Goal: Information Seeking & Learning: Learn about a topic

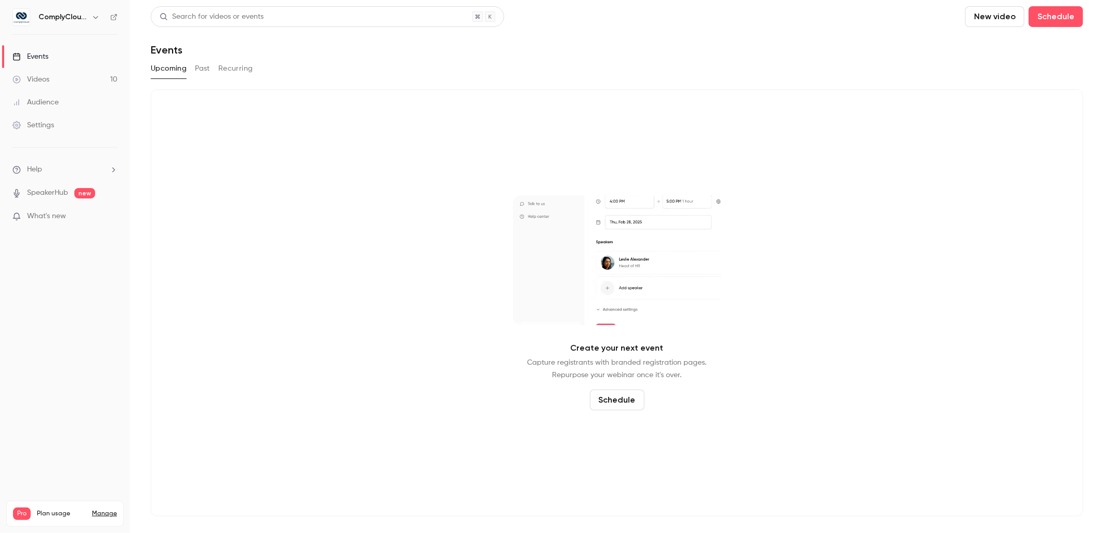
click at [77, 57] on link "Events" at bounding box center [65, 56] width 130 height 23
click at [70, 9] on div "ComplyCloud ENG" at bounding box center [64, 17] width 105 height 18
click at [71, 14] on h6 "ComplyCloud ENG" at bounding box center [62, 17] width 49 height 10
click at [85, 17] on h6 "ComplyCloud ENG" at bounding box center [62, 17] width 49 height 10
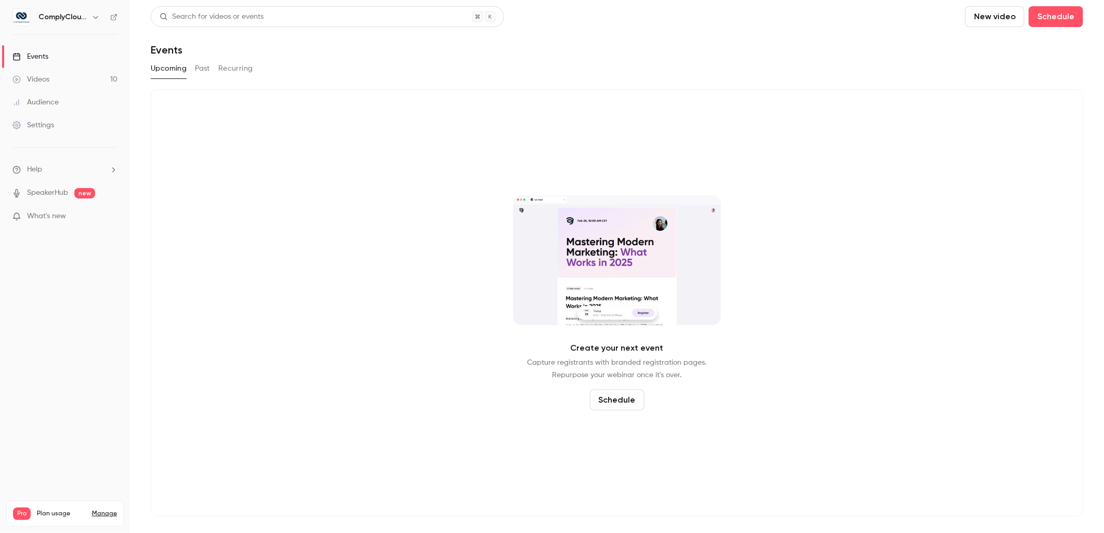
click at [96, 14] on icon "button" at bounding box center [96, 17] width 8 height 8
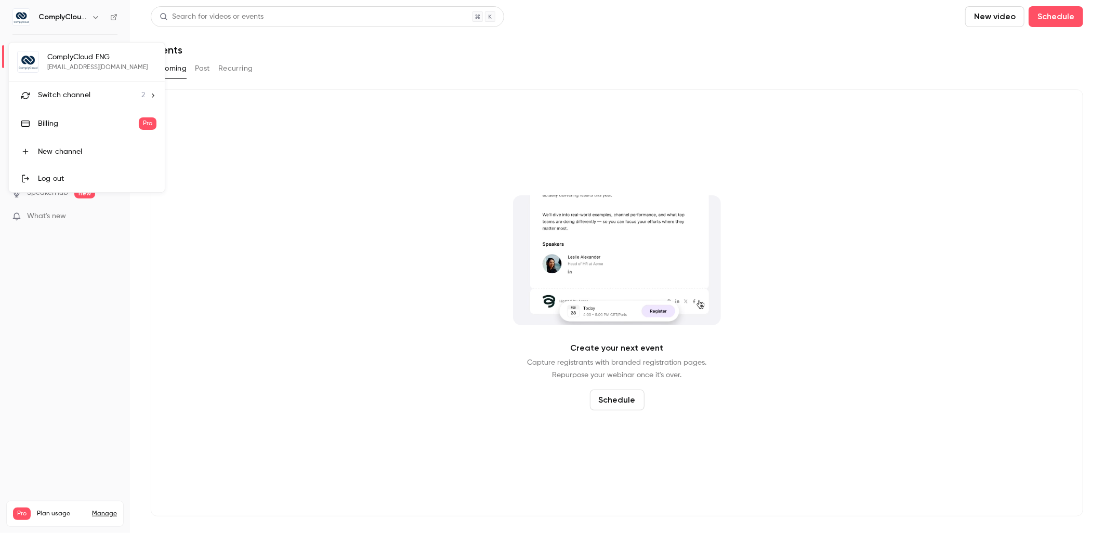
click at [105, 96] on div "Switch channel 2" at bounding box center [91, 95] width 107 height 11
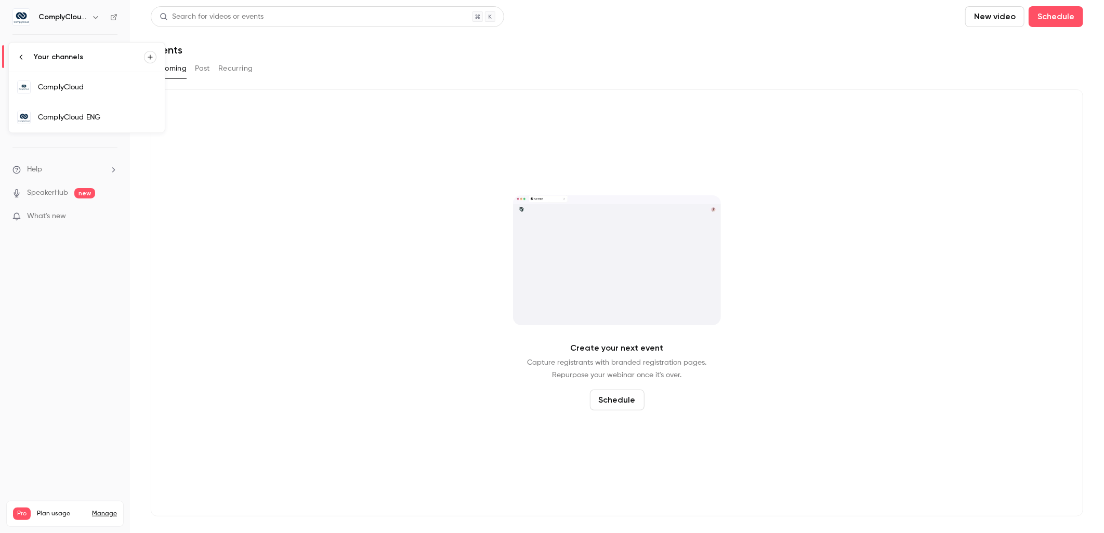
click at [107, 98] on link "ComplyCloud" at bounding box center [87, 87] width 156 height 30
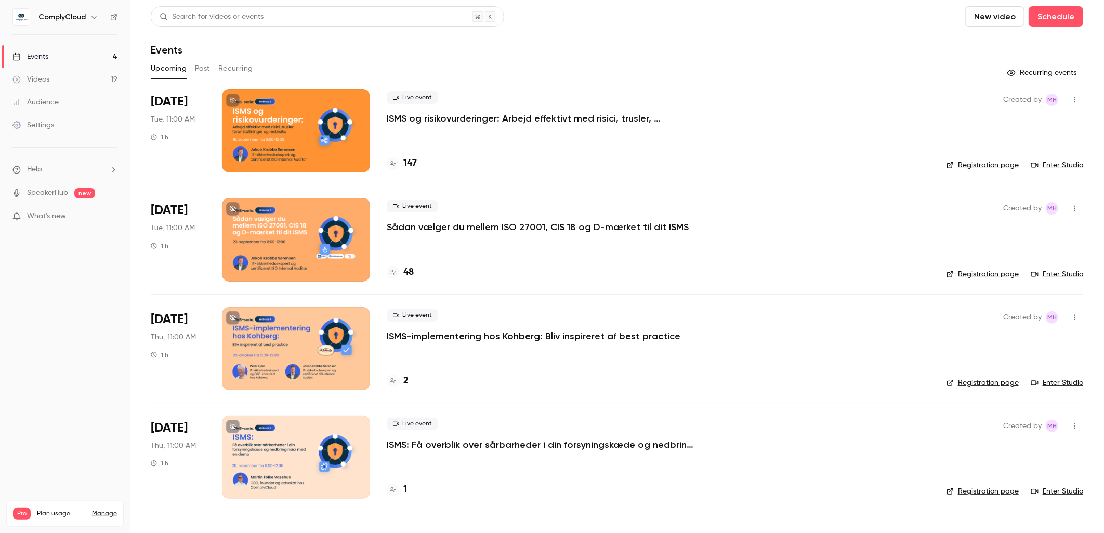
click at [498, 330] on p "ISMS-implementering hos Kohberg: Bliv inspireret af best practice" at bounding box center [534, 336] width 294 height 12
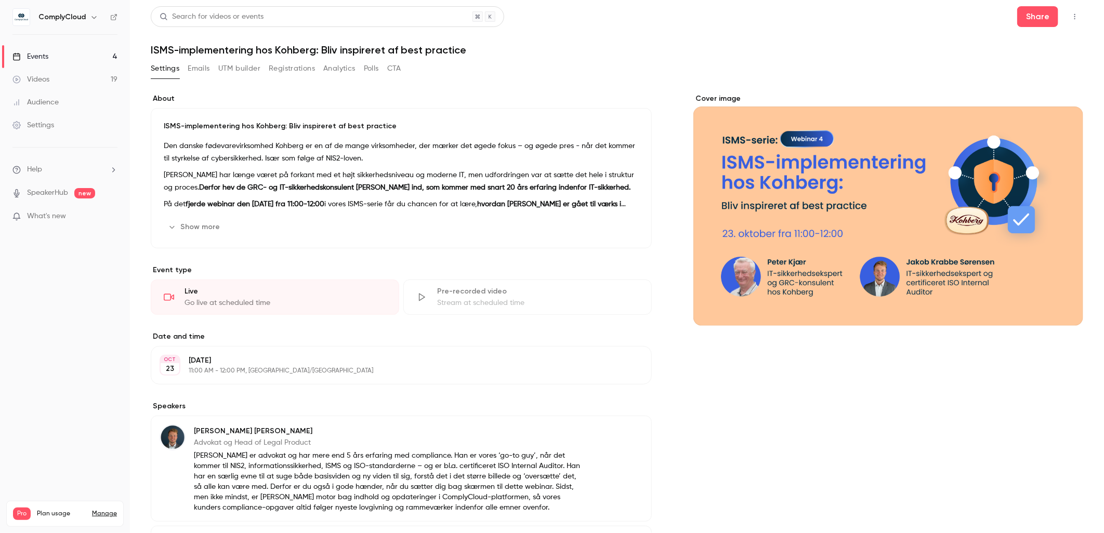
click at [1071, 19] on icon "button" at bounding box center [1075, 16] width 8 height 7
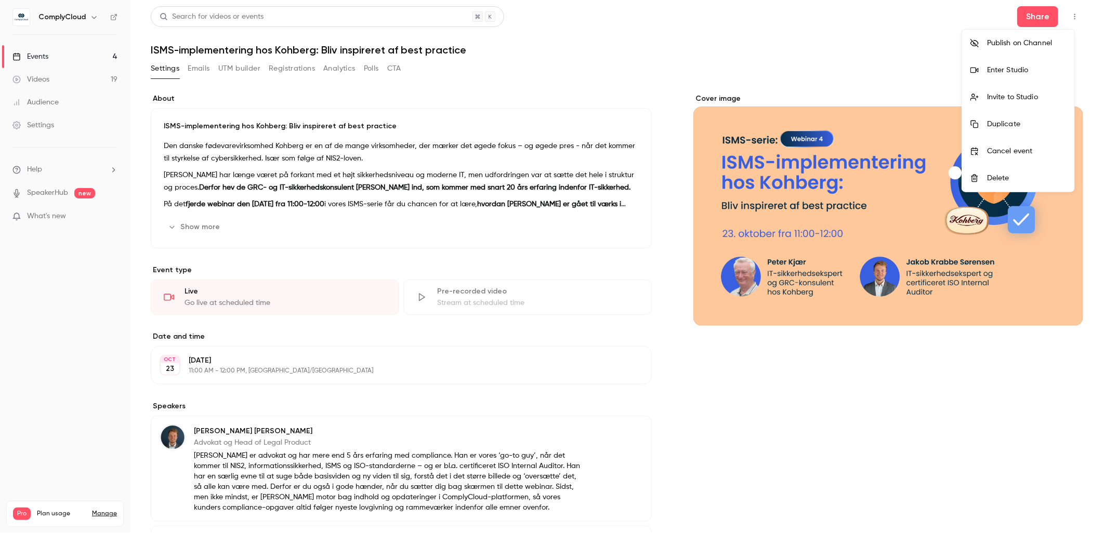
click at [954, 42] on div at bounding box center [552, 266] width 1104 height 533
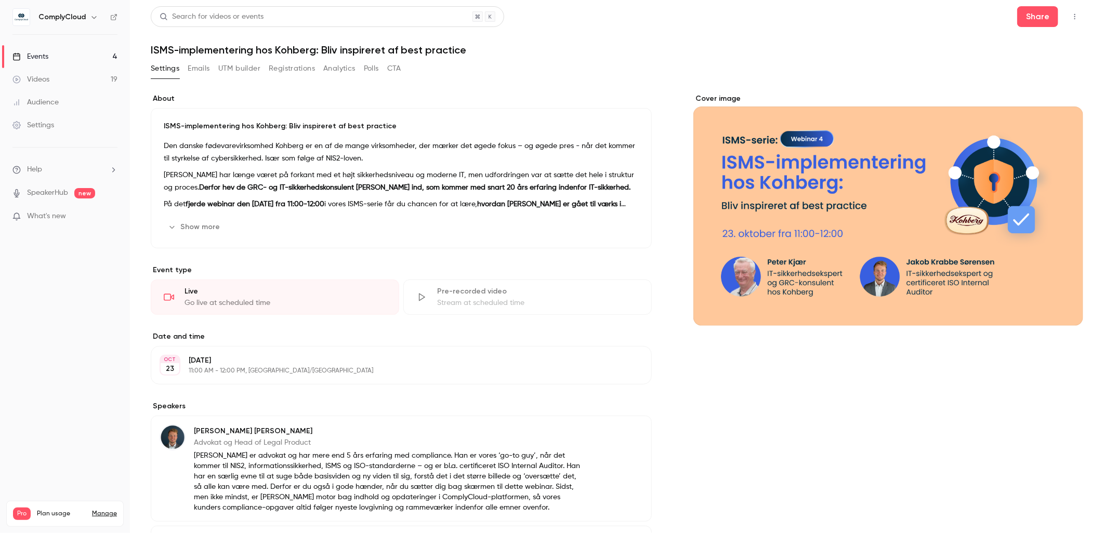
click at [778, 481] on div "Cover image" at bounding box center [889, 393] width 390 height 598
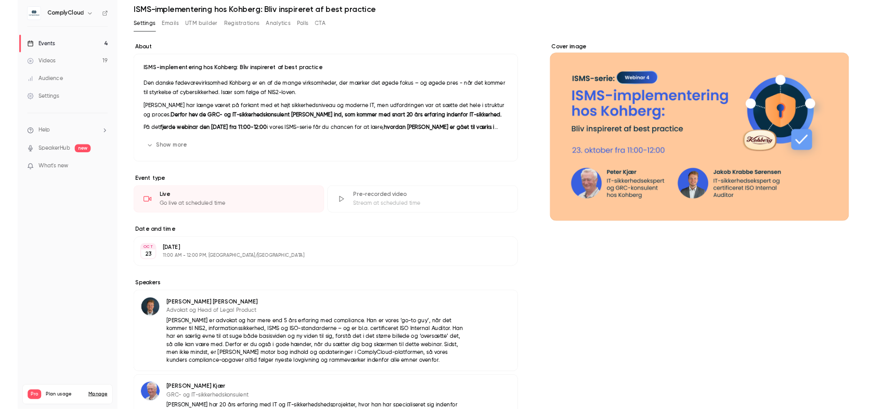
scroll to position [58, 0]
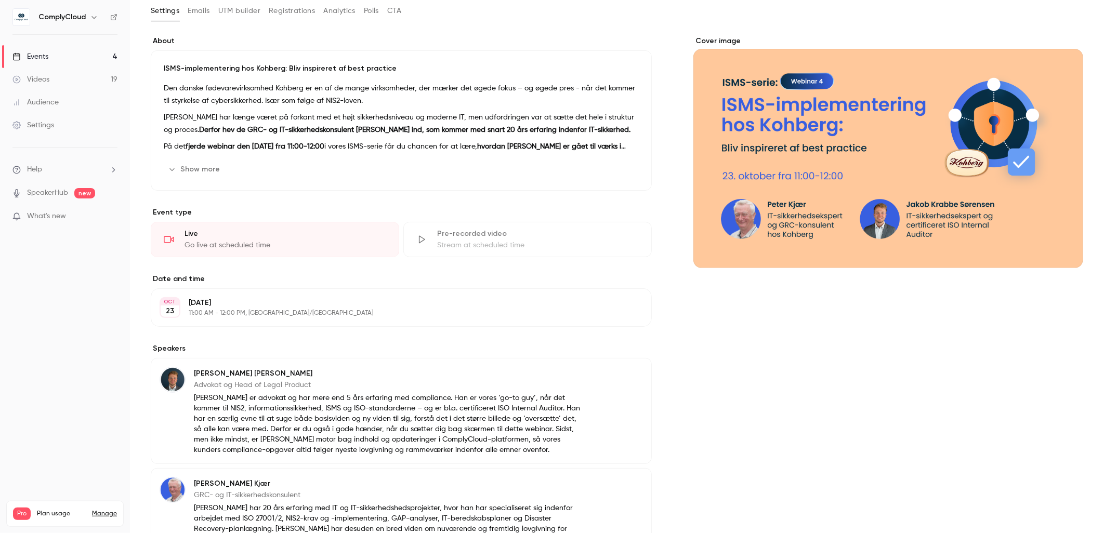
click at [975, 350] on div "Cover image" at bounding box center [889, 335] width 390 height 598
click at [921, 412] on div "Cover image" at bounding box center [889, 335] width 390 height 598
click at [783, 357] on div "Cover image" at bounding box center [889, 335] width 390 height 598
click at [1030, 319] on div "Cover image" at bounding box center [889, 335] width 390 height 598
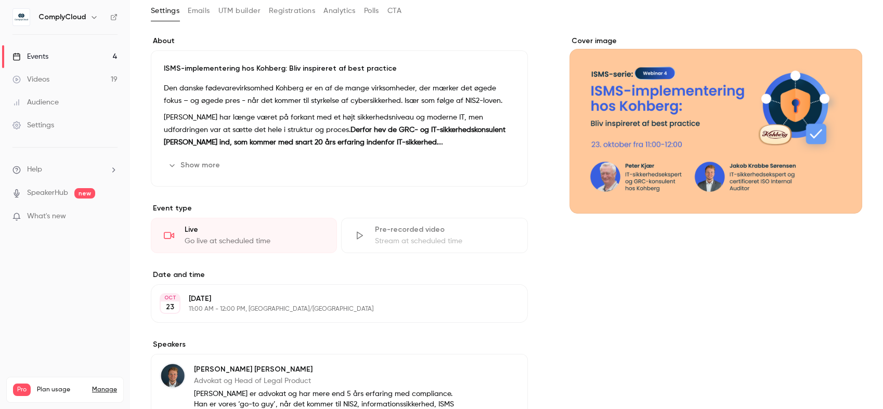
scroll to position [0, 0]
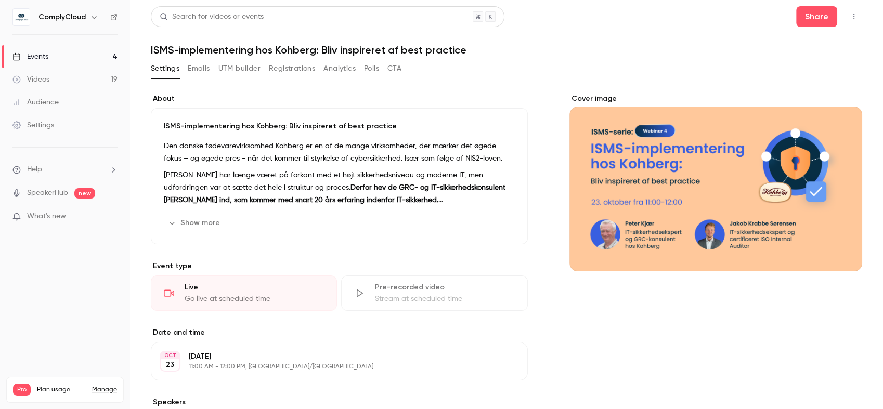
click at [55, 57] on link "Events 4" at bounding box center [65, 56] width 130 height 23
